Goal: Task Accomplishment & Management: Complete application form

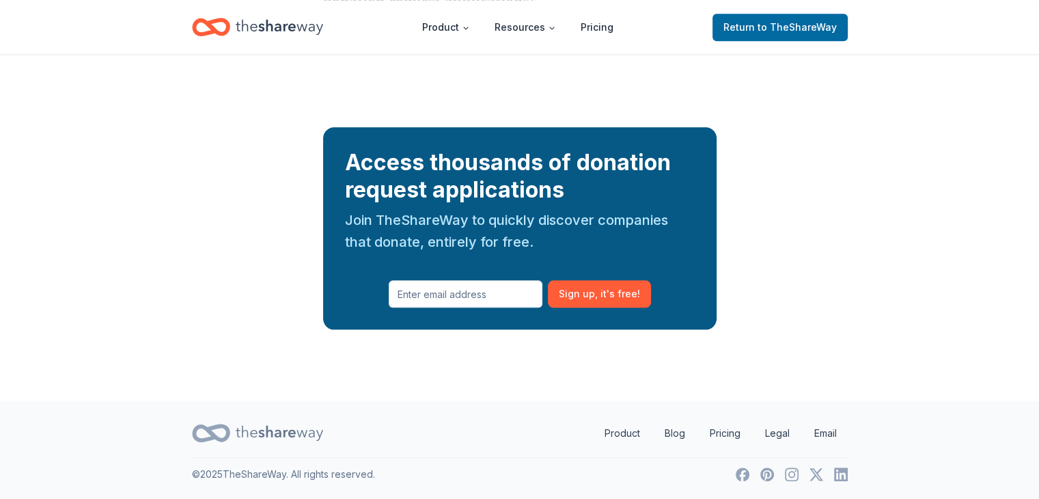
scroll to position [2733, 0]
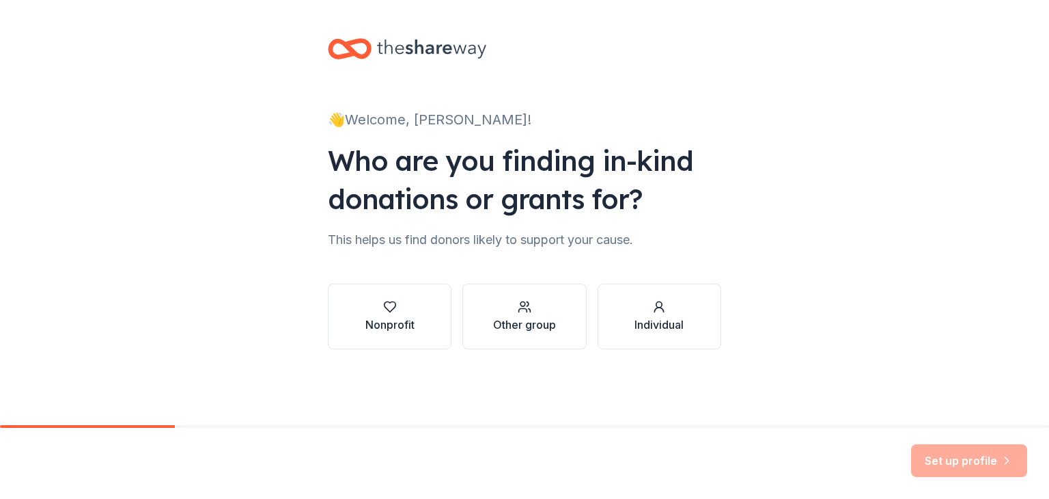
scroll to position [218, 0]
click at [365, 316] on div "Nonprofit" at bounding box center [389, 324] width 49 height 16
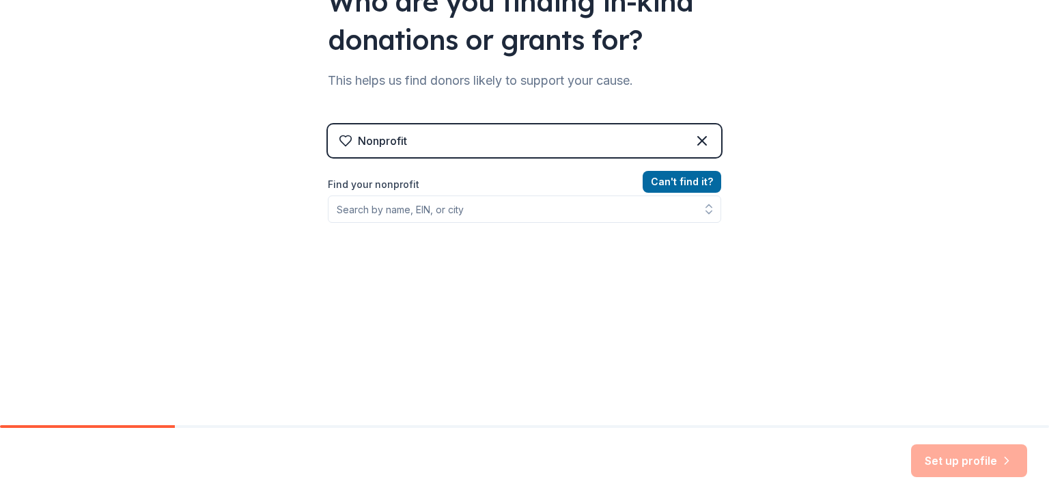
scroll to position [286, 0]
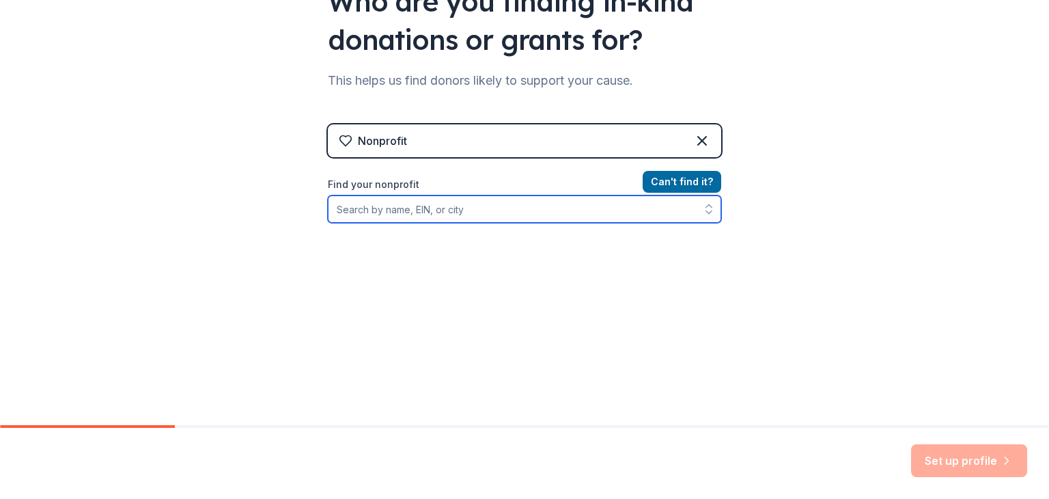
click at [452, 223] on input "Find your nonprofit" at bounding box center [524, 208] width 393 height 27
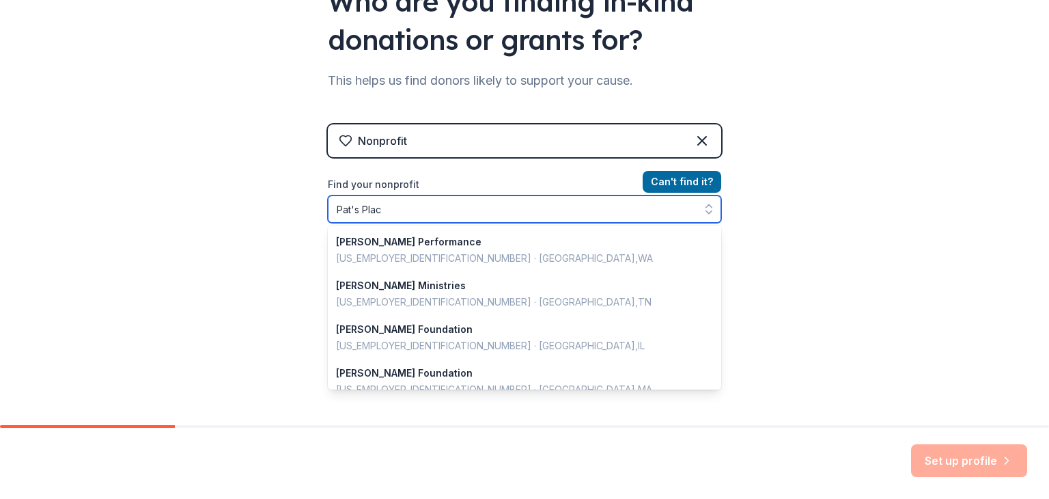
type input "Pat's Place"
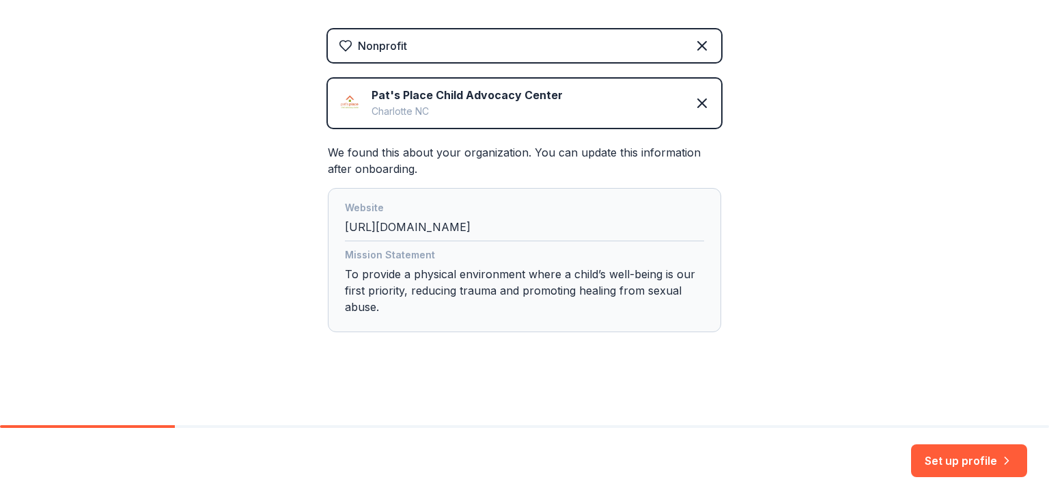
scroll to position [613, 0]
click at [911, 444] on button "Set up profile" at bounding box center [969, 460] width 116 height 33
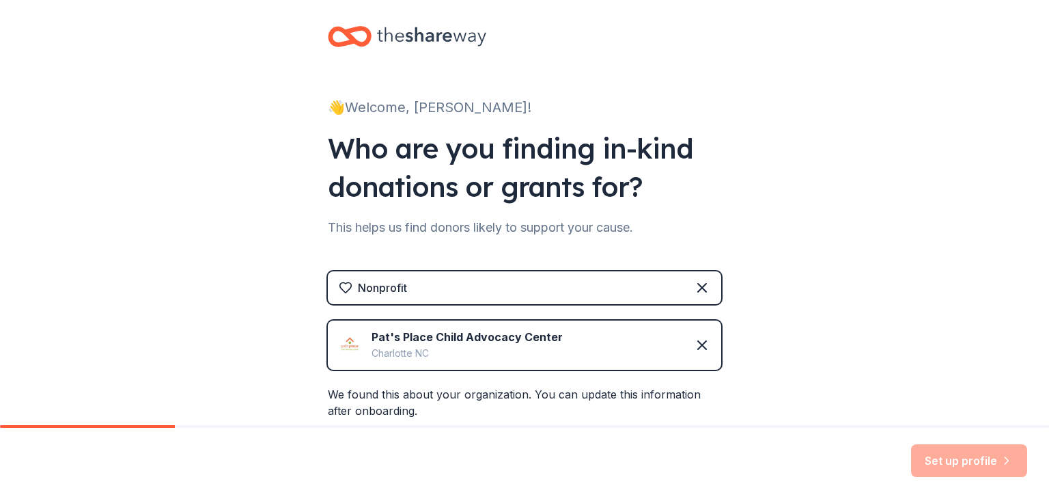
scroll to position [0, 0]
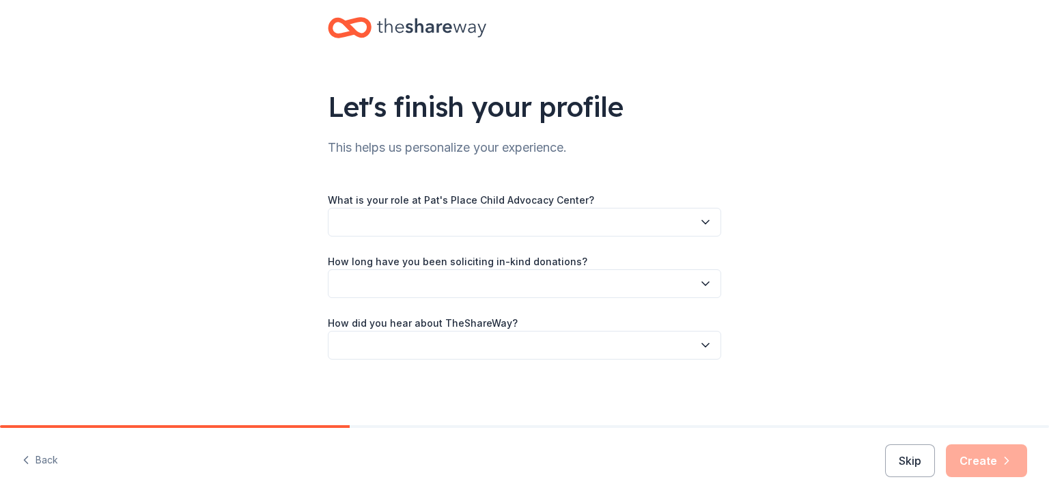
scroll to position [205, 0]
click at [452, 208] on button "button" at bounding box center [524, 222] width 393 height 29
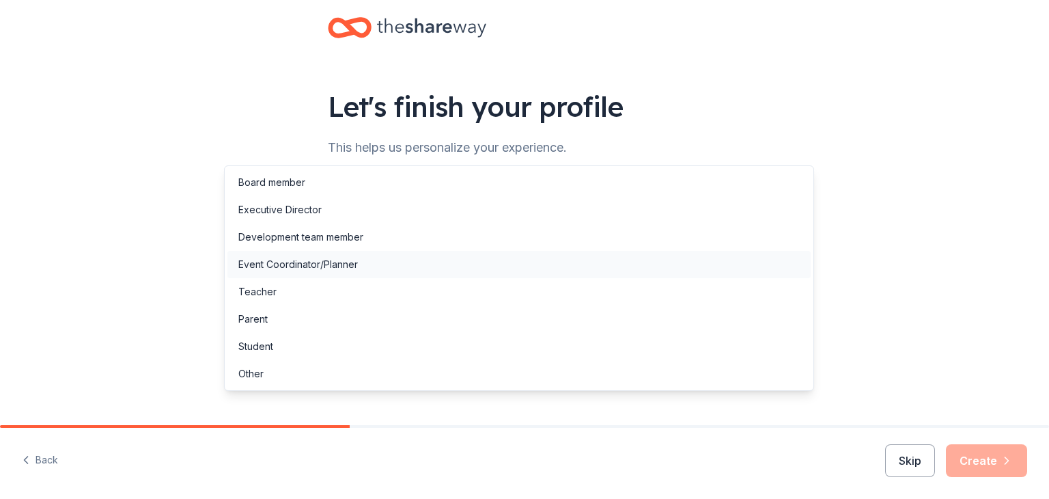
scroll to position [0, 0]
click at [363, 245] on div "Development team member" at bounding box center [300, 237] width 125 height 16
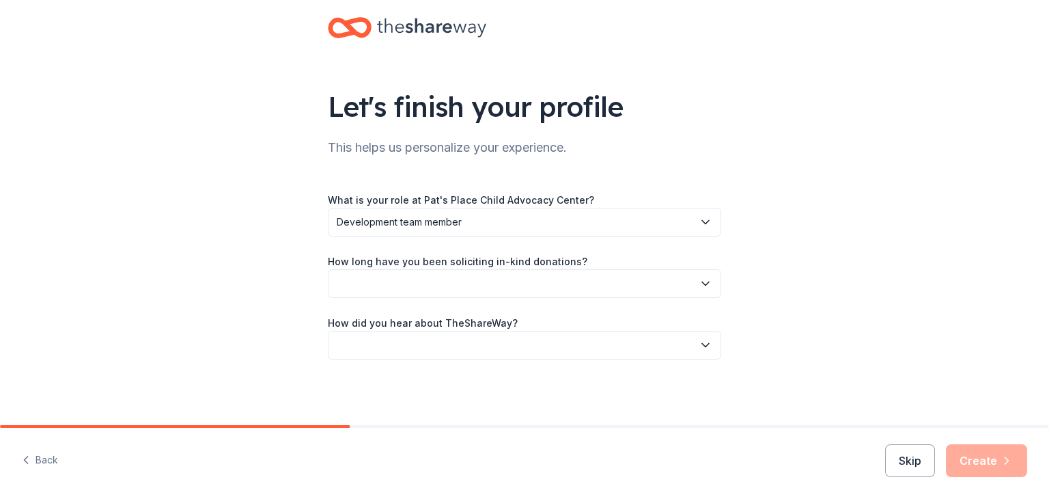
click at [390, 269] on button "button" at bounding box center [524, 283] width 393 height 29
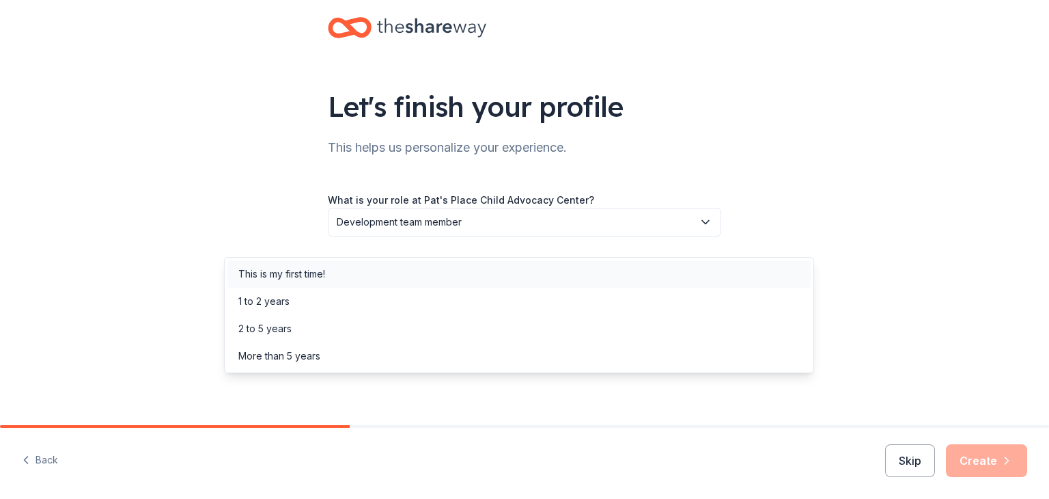
click at [382, 275] on div "This is my first time!" at bounding box center [518, 273] width 583 height 27
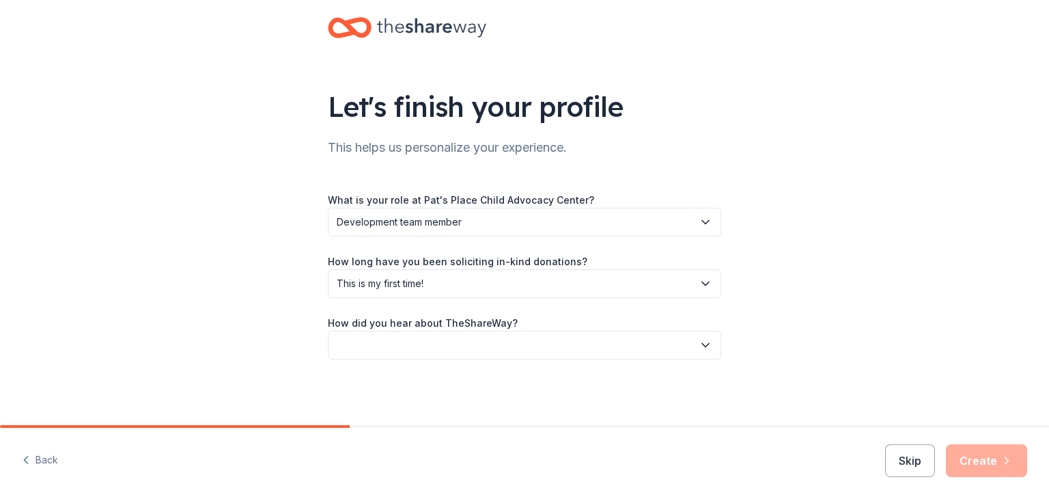
click at [372, 331] on button "button" at bounding box center [524, 345] width 393 height 29
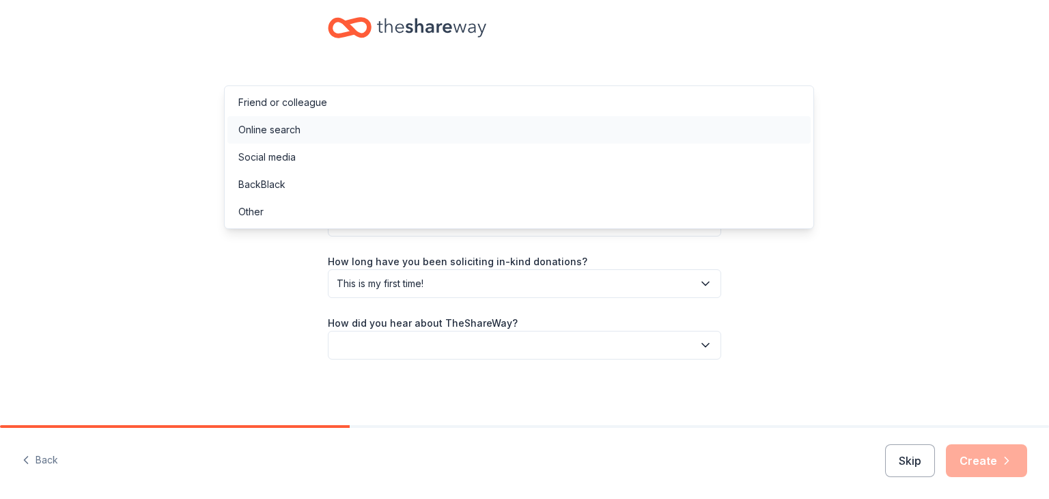
click at [357, 143] on div "Online search" at bounding box center [518, 129] width 583 height 27
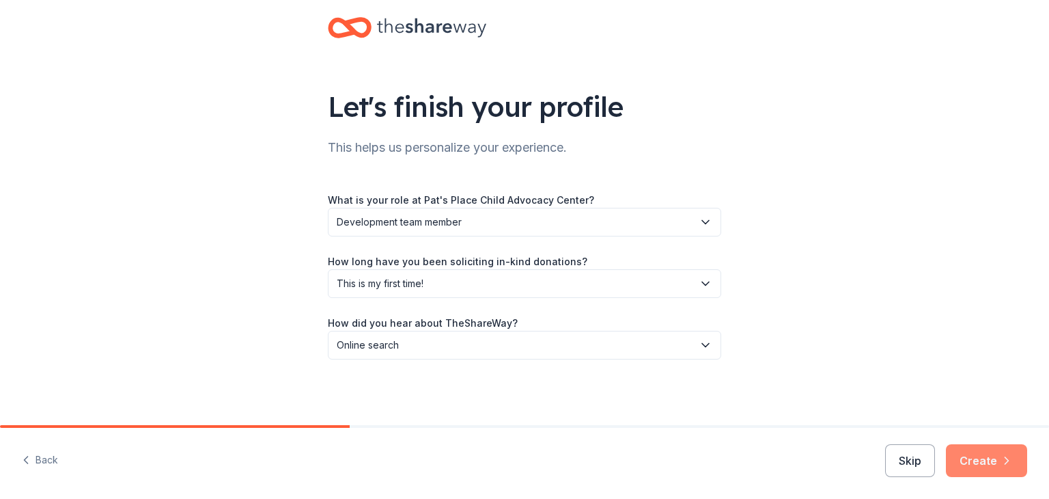
scroll to position [262, 0]
click at [974, 449] on button "Create" at bounding box center [986, 460] width 81 height 33
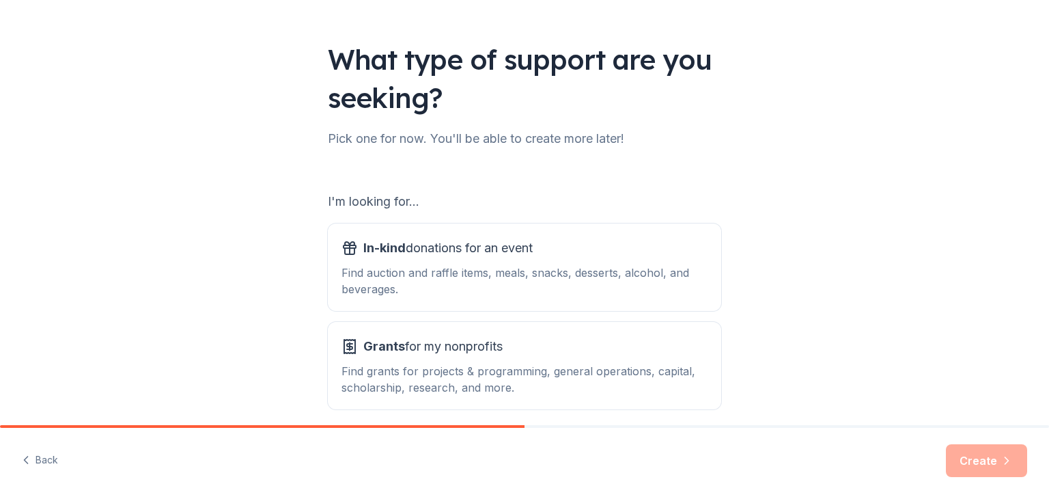
scroll to position [273, 0]
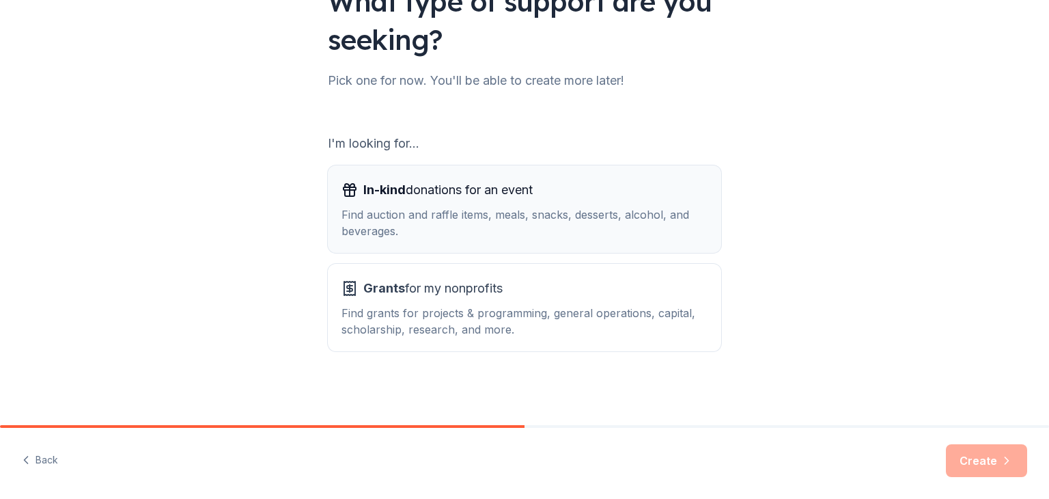
click at [519, 213] on div "Find auction and raffle items, meals, snacks, desserts, alcohol, and beverages." at bounding box center [525, 222] width 366 height 33
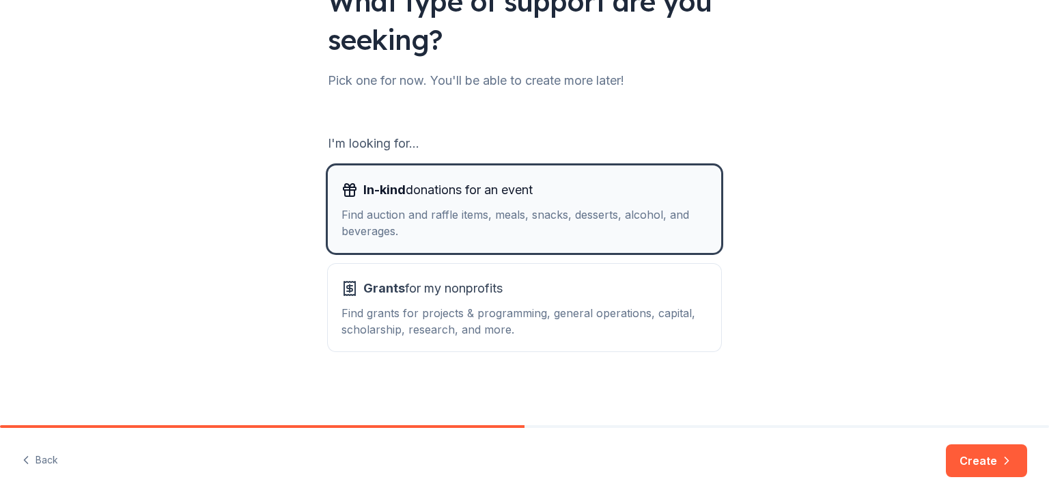
scroll to position [410, 0]
click at [536, 305] on div "Find grants for projects & programming, general operations, capital, scholarshi…" at bounding box center [525, 321] width 366 height 33
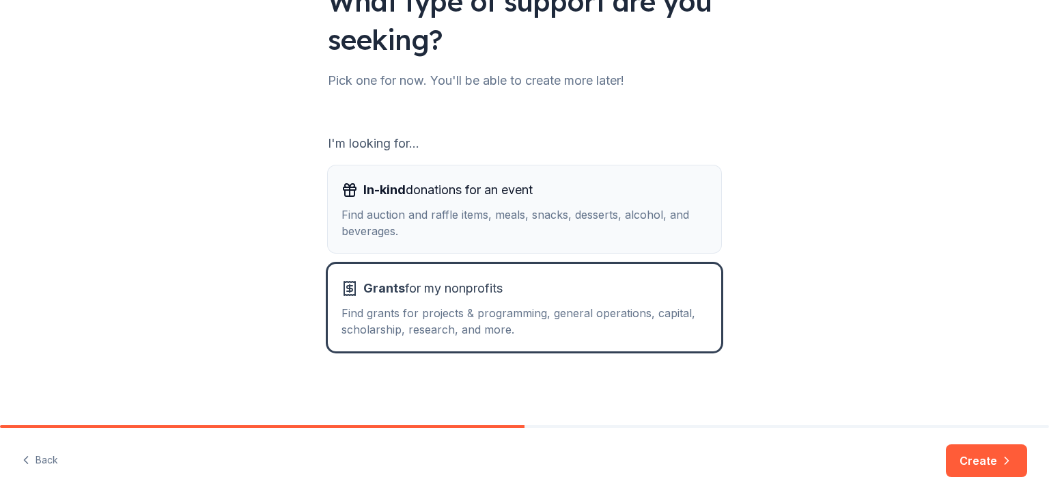
click at [528, 206] on div "Find auction and raffle items, meals, snacks, desserts, alcohol, and beverages." at bounding box center [525, 222] width 366 height 33
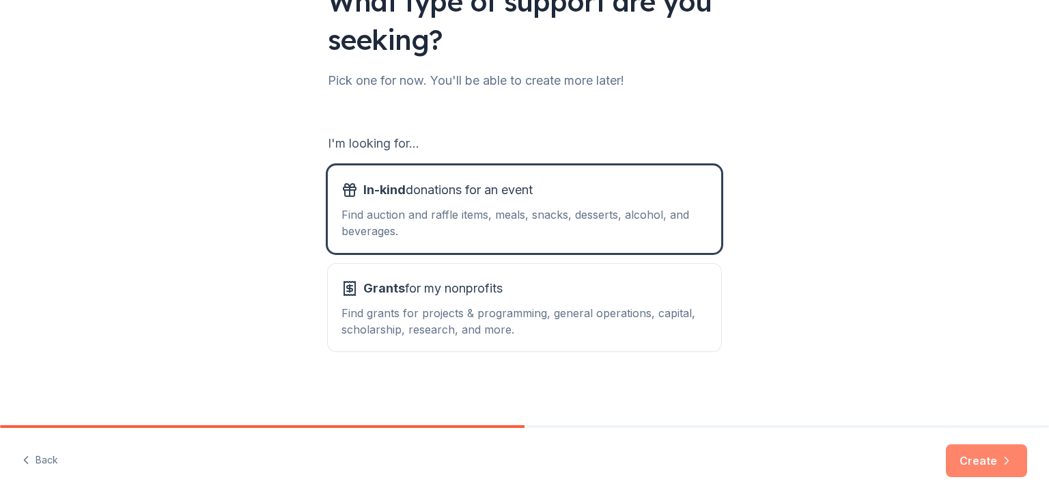
click at [946, 444] on button "Create" at bounding box center [986, 460] width 81 height 33
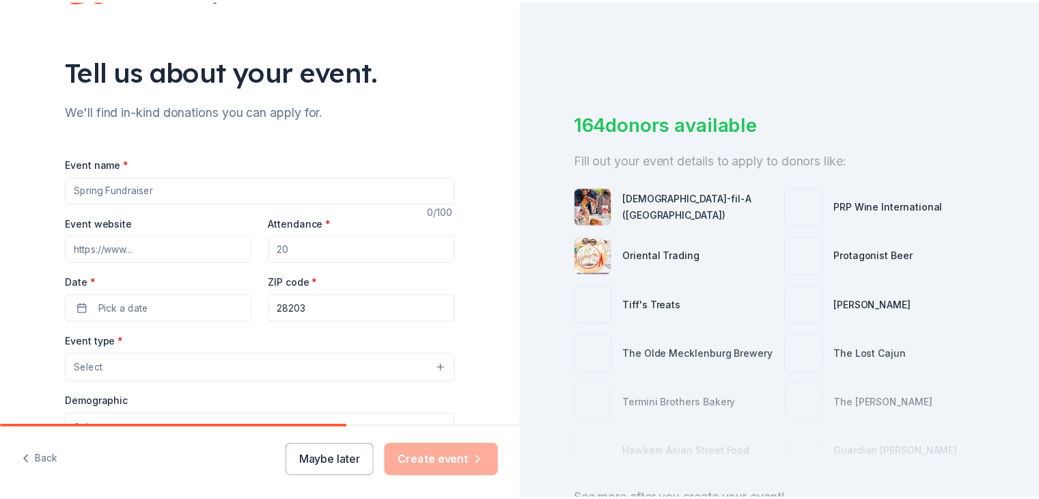
scroll to position [137, 0]
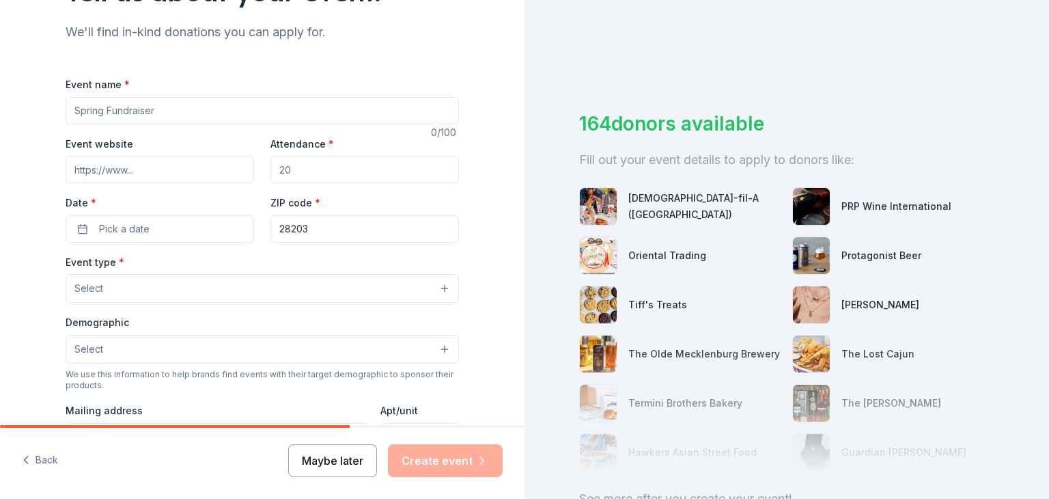
click at [288, 444] on button "Maybe later" at bounding box center [332, 460] width 89 height 33
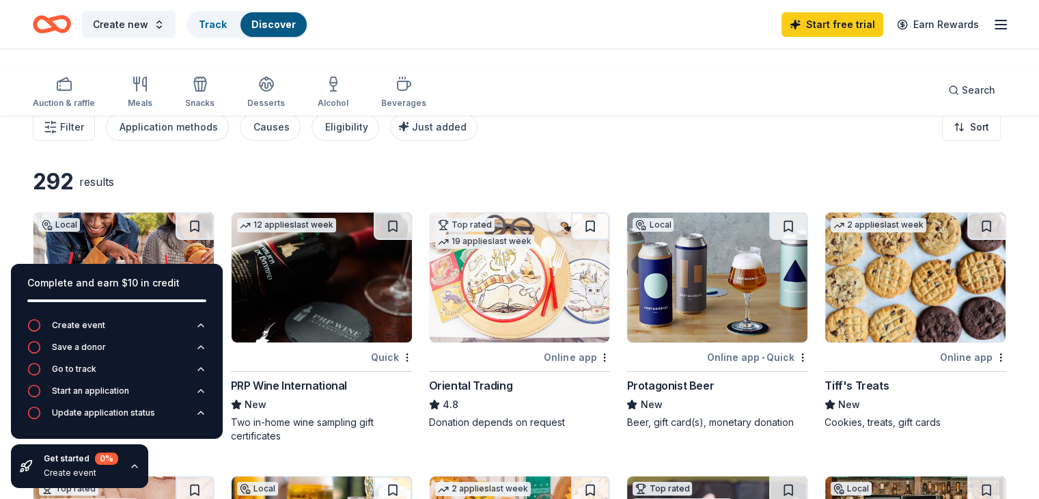
click at [140, 460] on icon "button" at bounding box center [134, 465] width 11 height 11
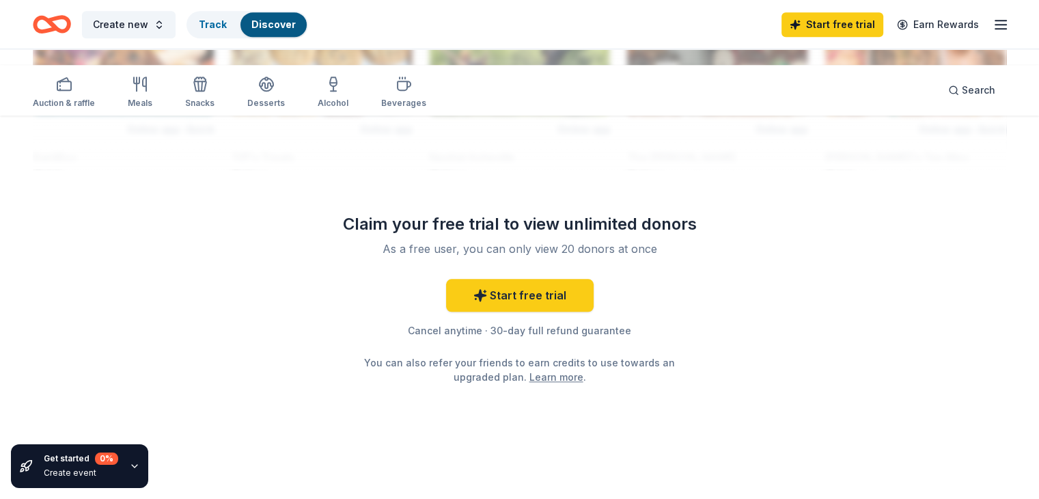
scroll to position [1776, 0]
click at [176, 27] on button "Create new" at bounding box center [129, 24] width 94 height 27
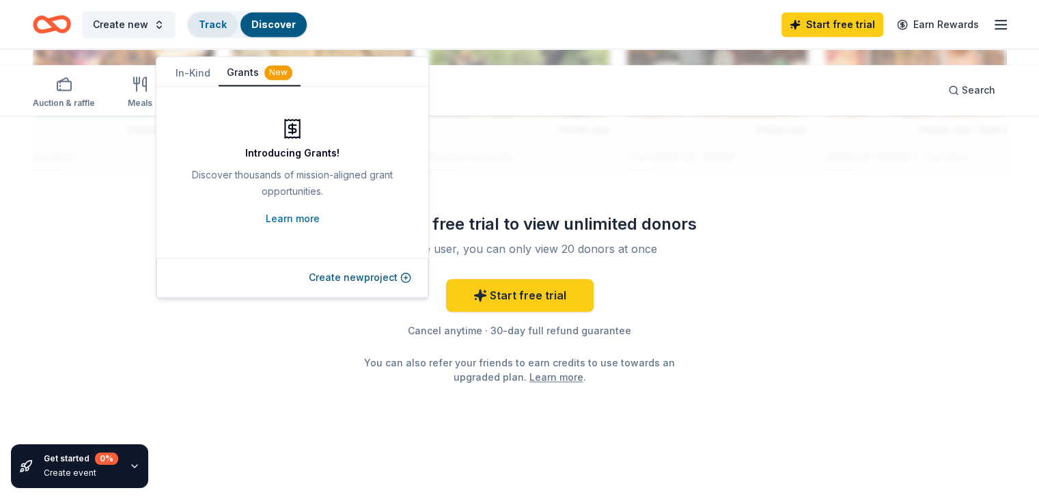
click at [238, 29] on div "Track" at bounding box center [213, 24] width 50 height 25
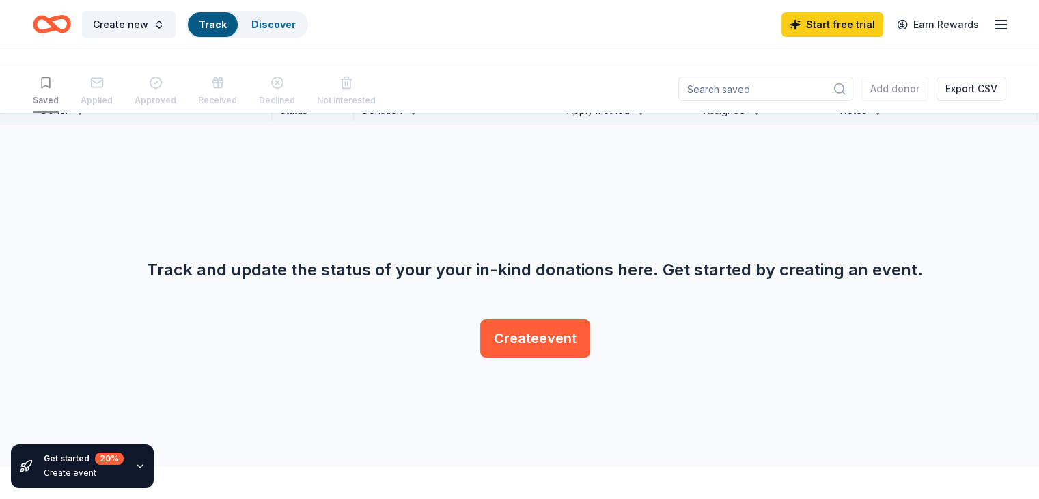
click at [797, 363] on div "Track and update the status of your your in-kind donations here. Get started by…" at bounding box center [535, 242] width 1039 height 240
click at [581, 357] on button "Create event" at bounding box center [535, 338] width 110 height 38
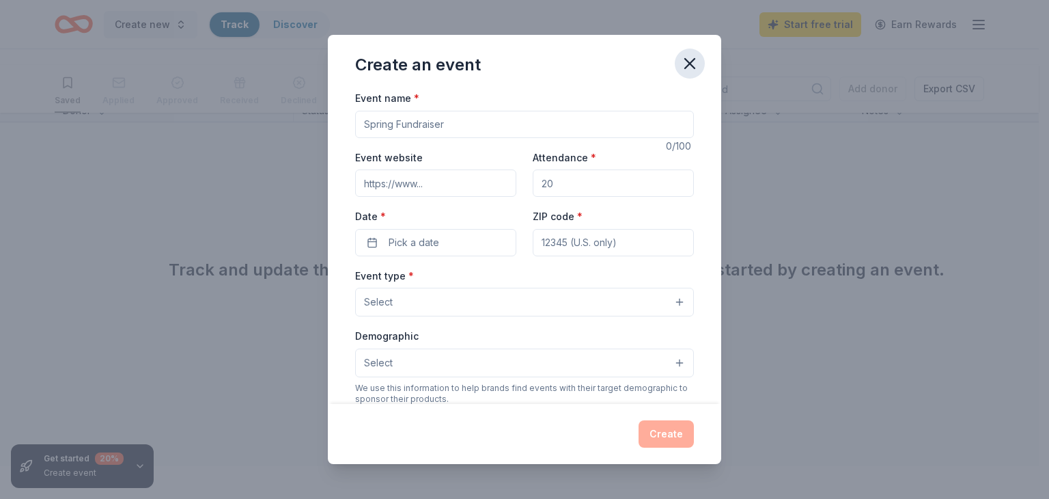
click at [695, 68] on icon "button" at bounding box center [690, 64] width 10 height 10
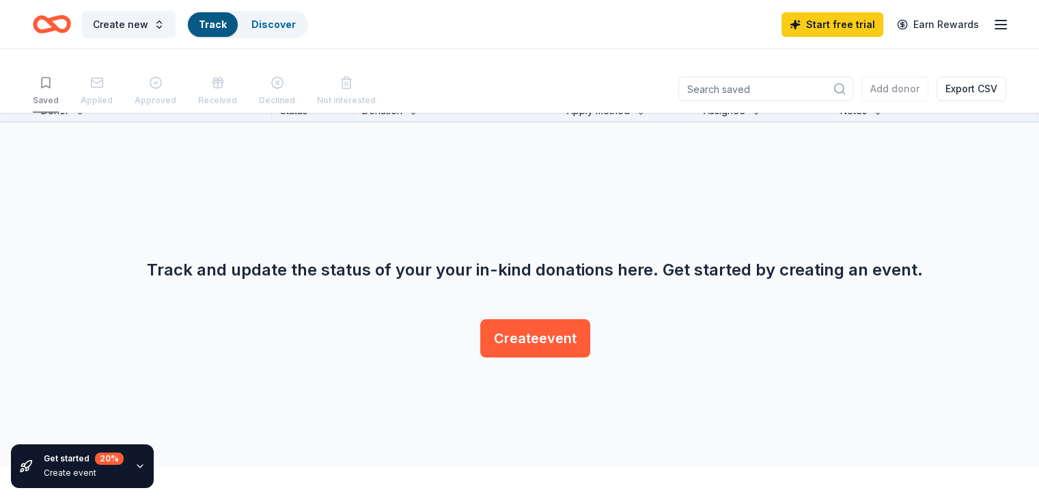
scroll to position [0, 0]
click at [782, 37] on link "Start free trial" at bounding box center [833, 24] width 102 height 25
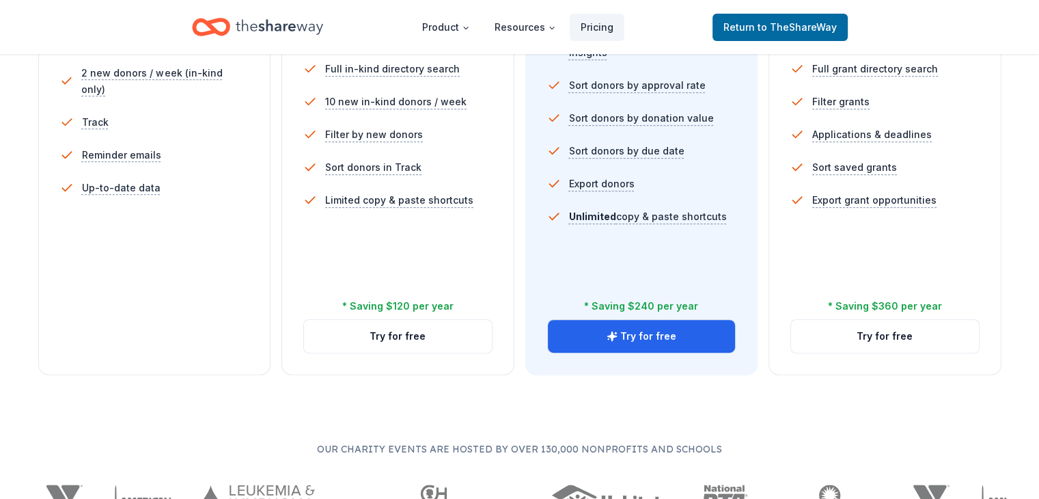
click at [230, 24] on li "5 profile views / month" at bounding box center [154, 7] width 189 height 33
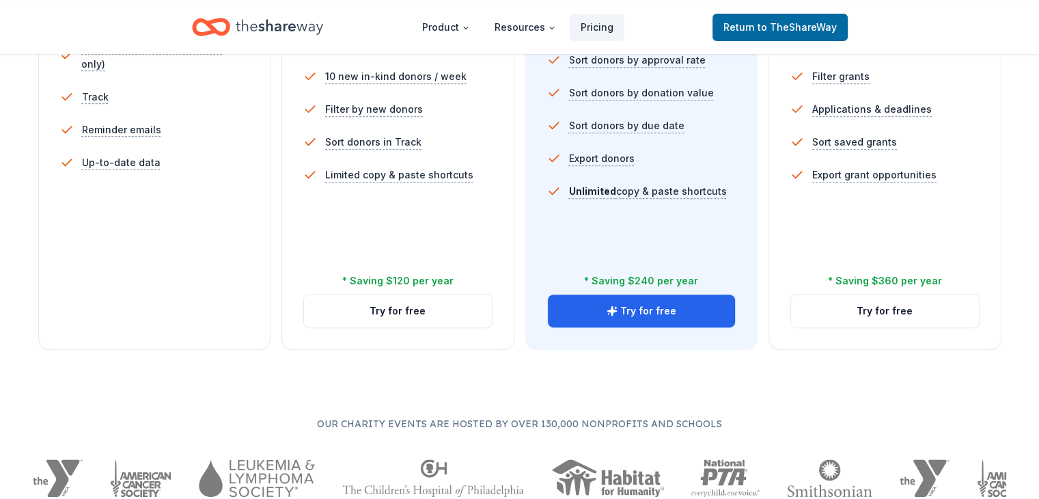
scroll to position [683, 0]
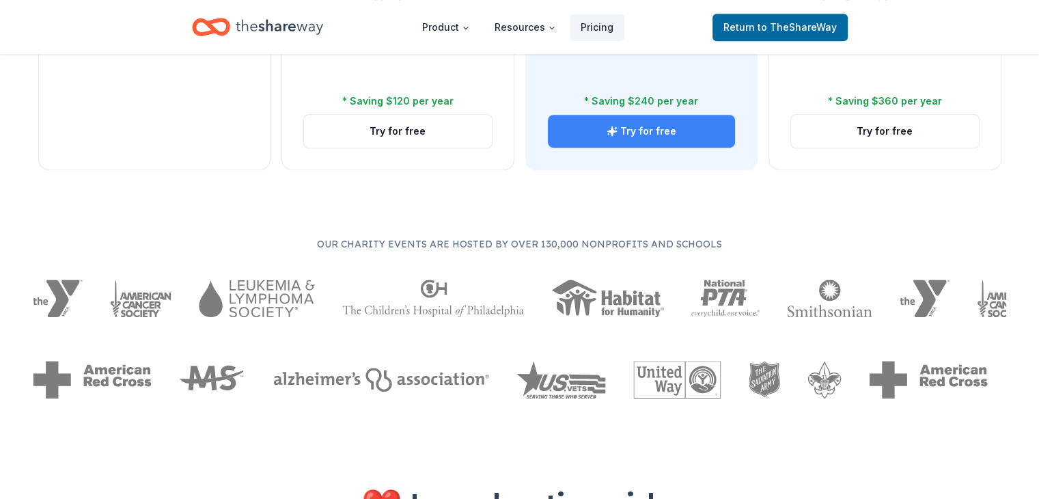
click at [654, 148] on button "Try for free" at bounding box center [642, 131] width 188 height 33
